Goal: Information Seeking & Learning: Learn about a topic

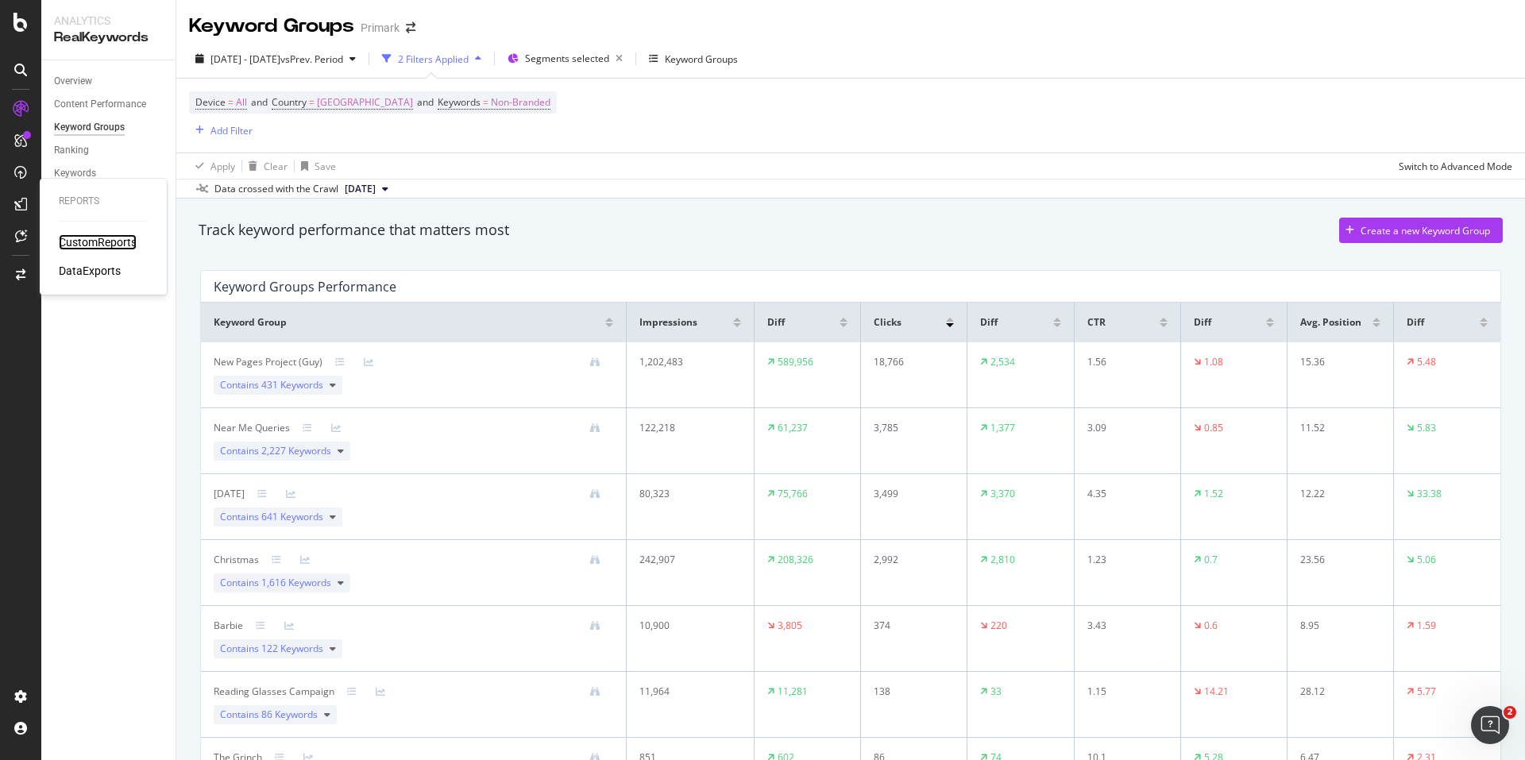
click at [97, 245] on div "CustomReports" at bounding box center [98, 242] width 78 height 16
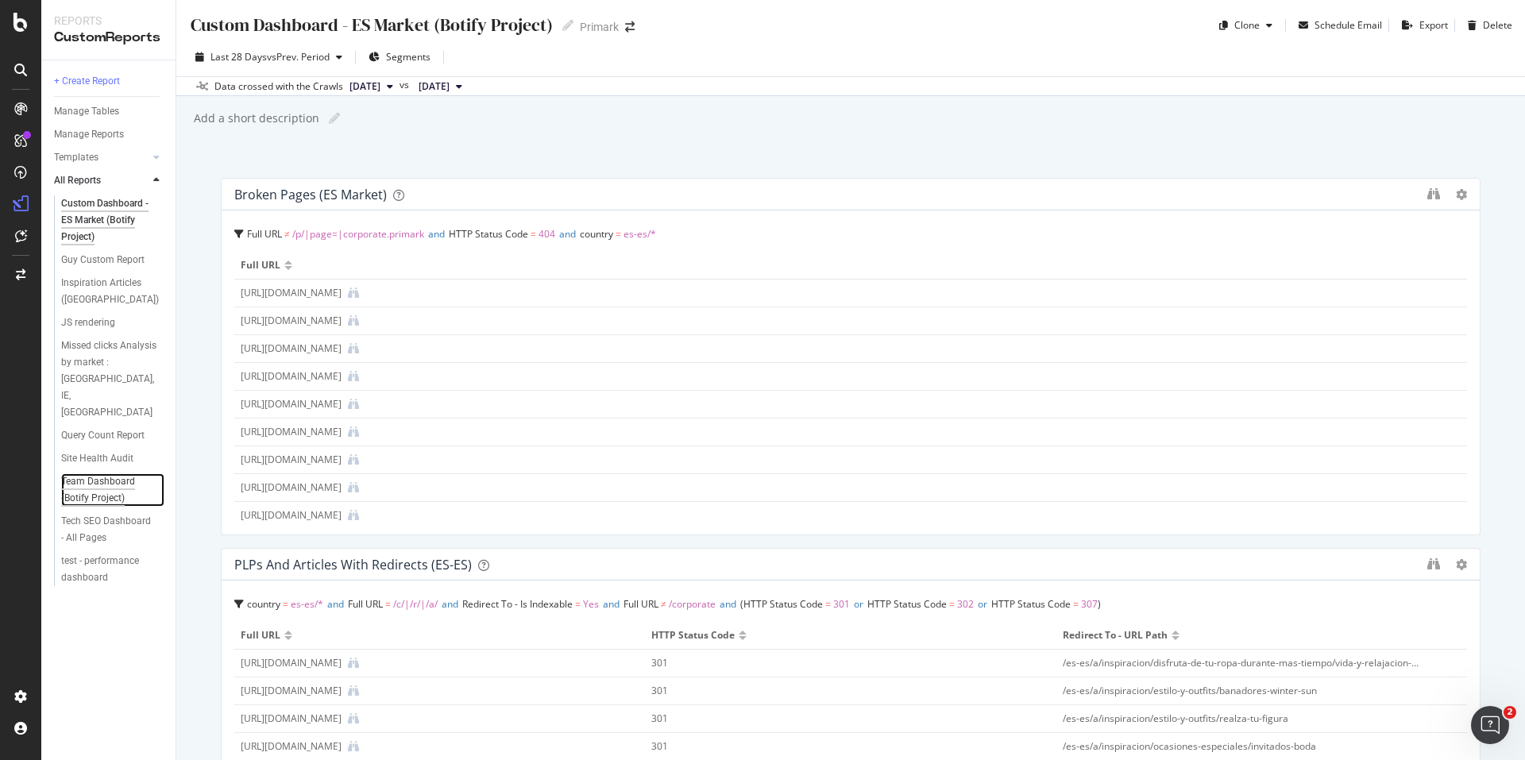
click at [115, 473] on div "Team Dashboard (Botify Project)" at bounding box center [107, 489] width 93 height 33
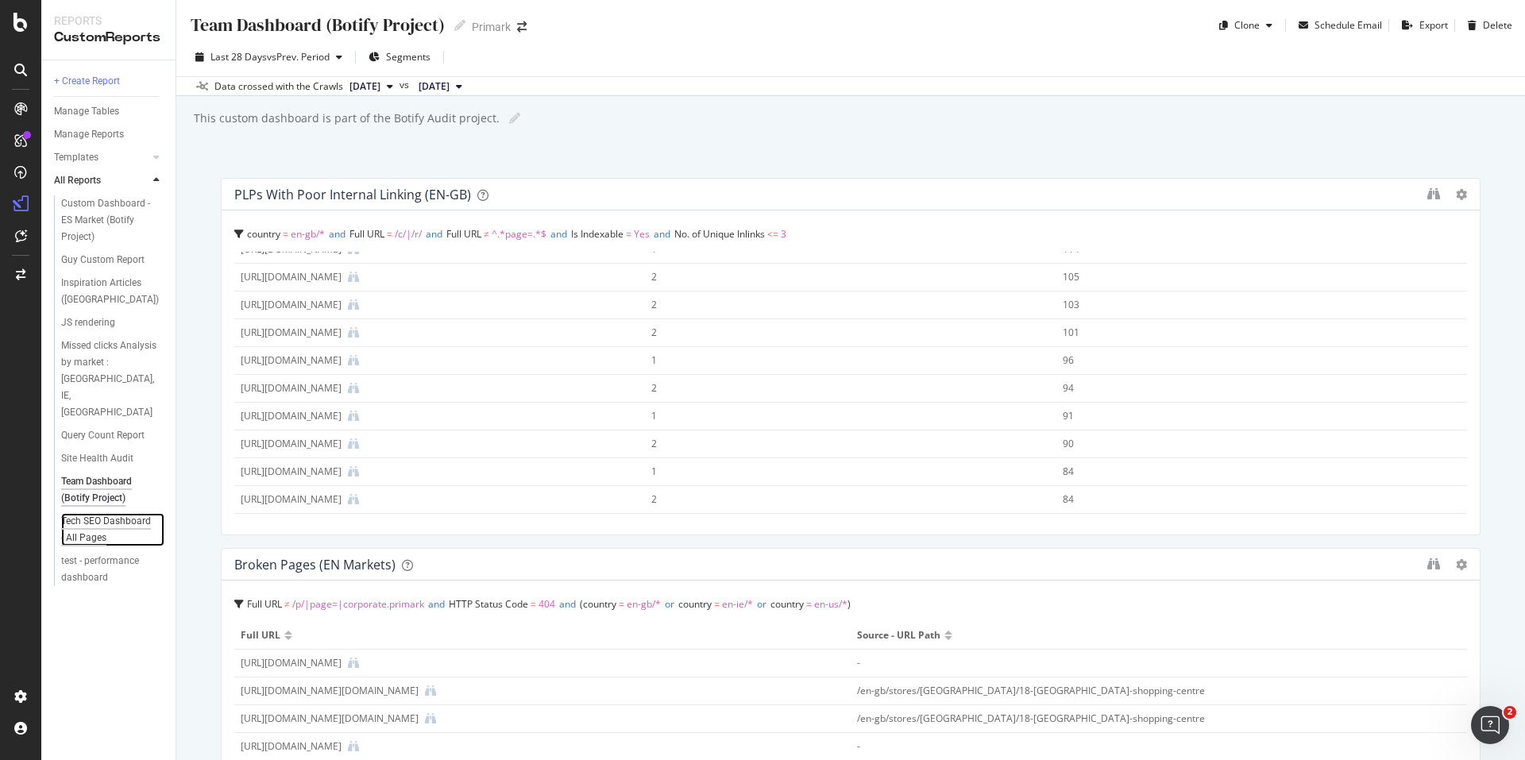
click at [123, 513] on div "Tech SEO Dashboard - All Pages" at bounding box center [107, 529] width 93 height 33
